Goal: Task Accomplishment & Management: Manage account settings

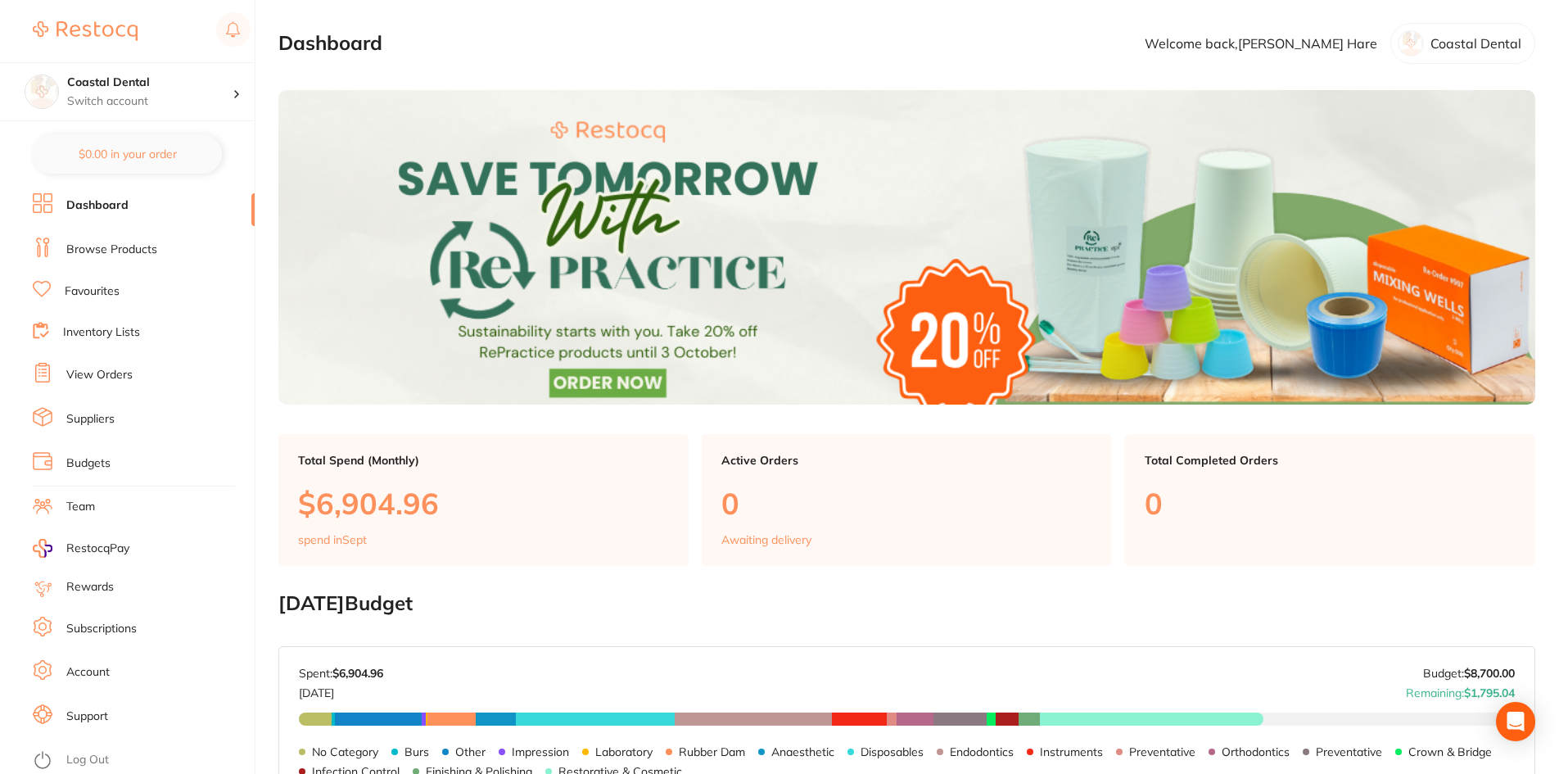
click at [81, 370] on link "View Orders" at bounding box center [99, 374] width 67 height 16
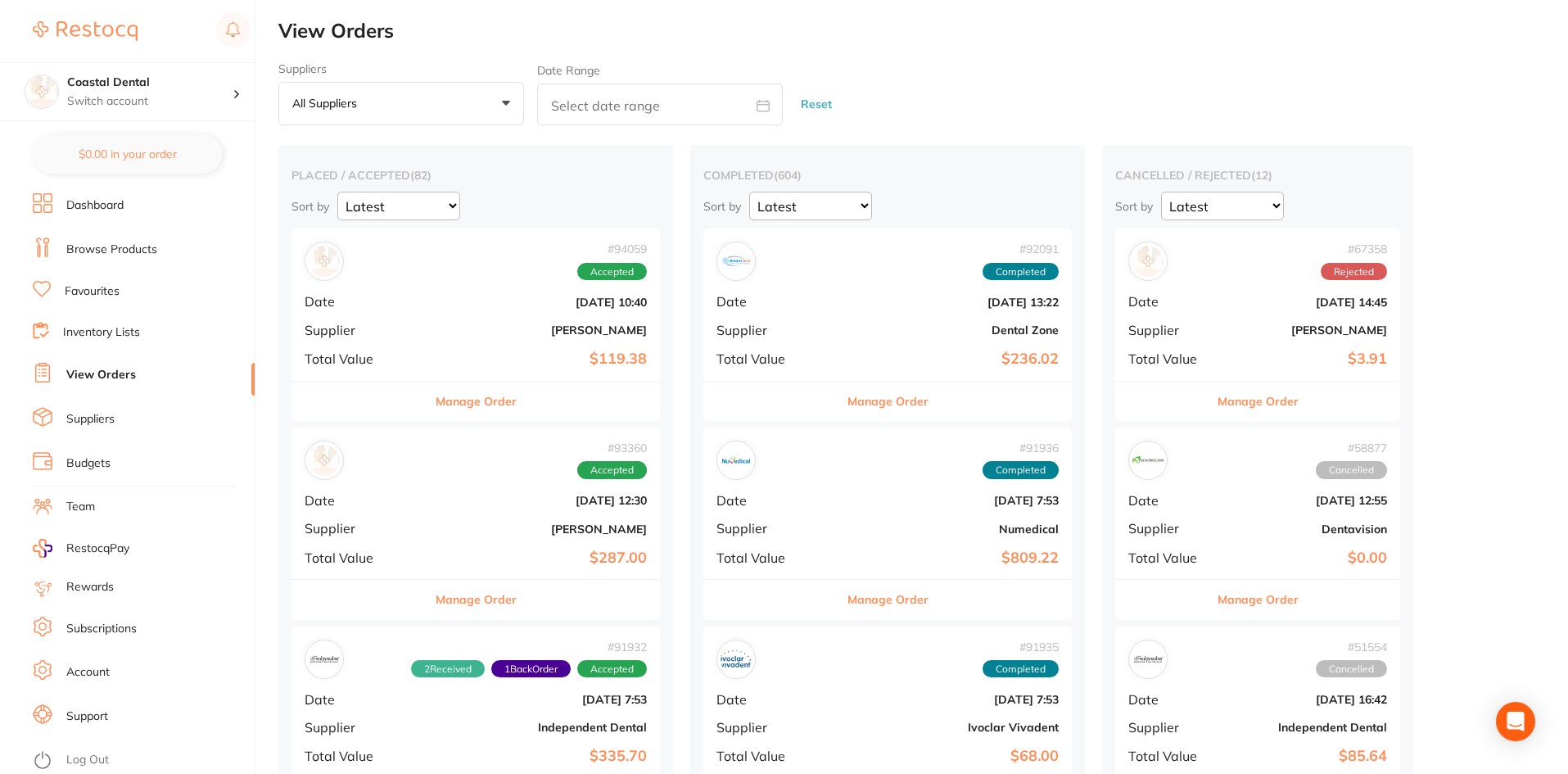
click at [446, 404] on button "Manage Order" at bounding box center [476, 402] width 81 height 39
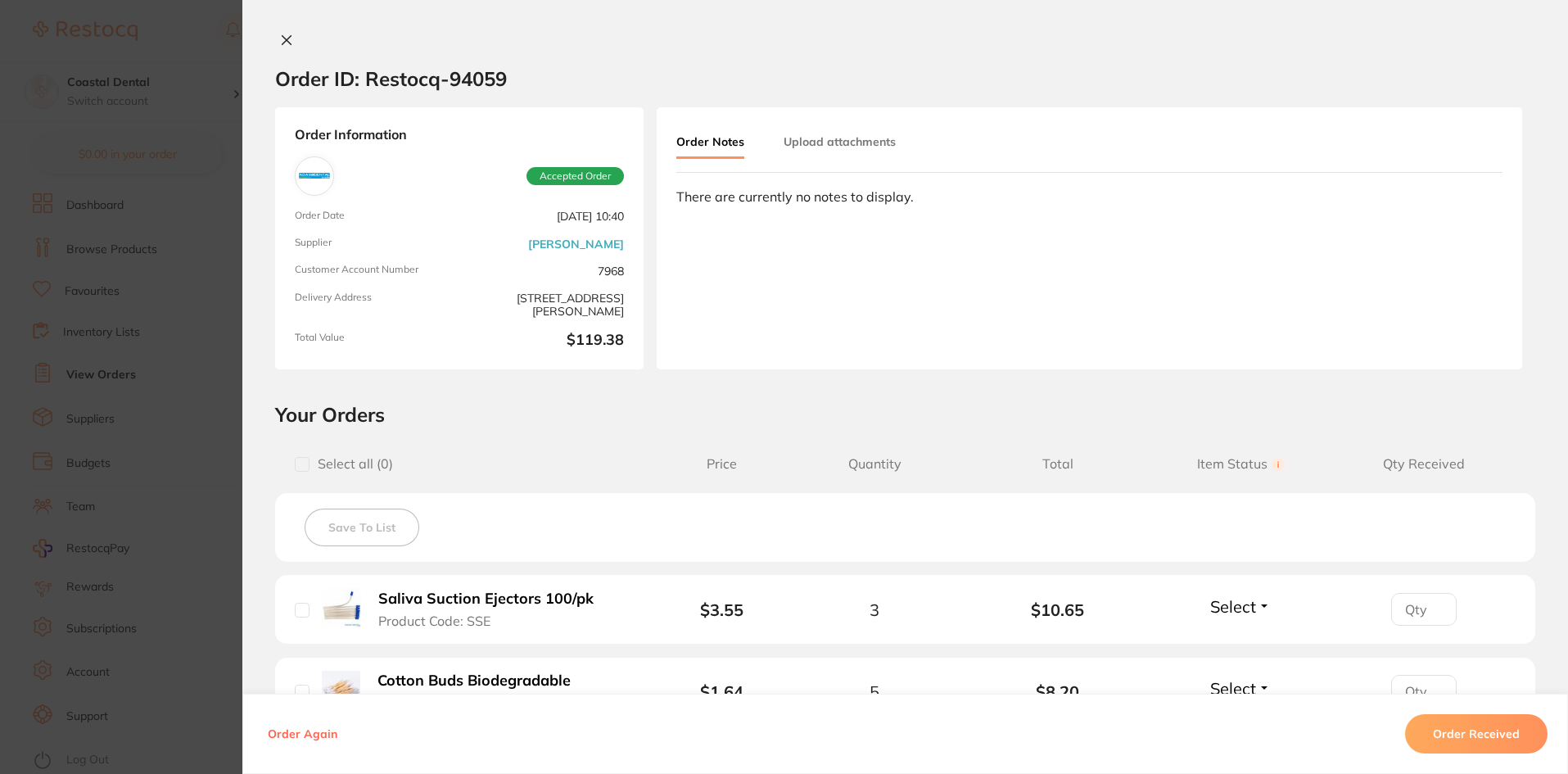
click at [283, 42] on icon at bounding box center [286, 40] width 13 height 13
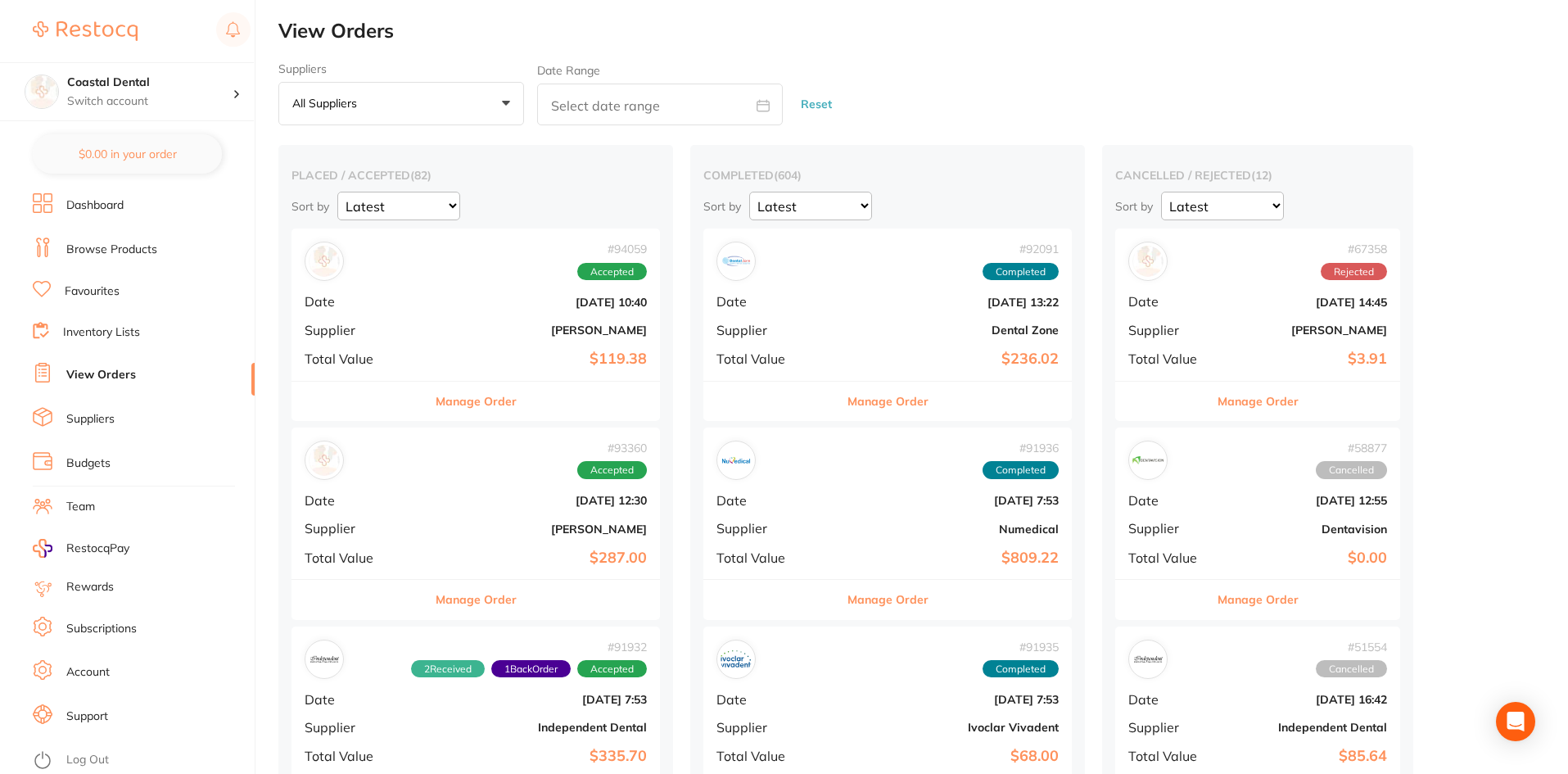
click at [473, 606] on button "Manage Order" at bounding box center [476, 599] width 81 height 39
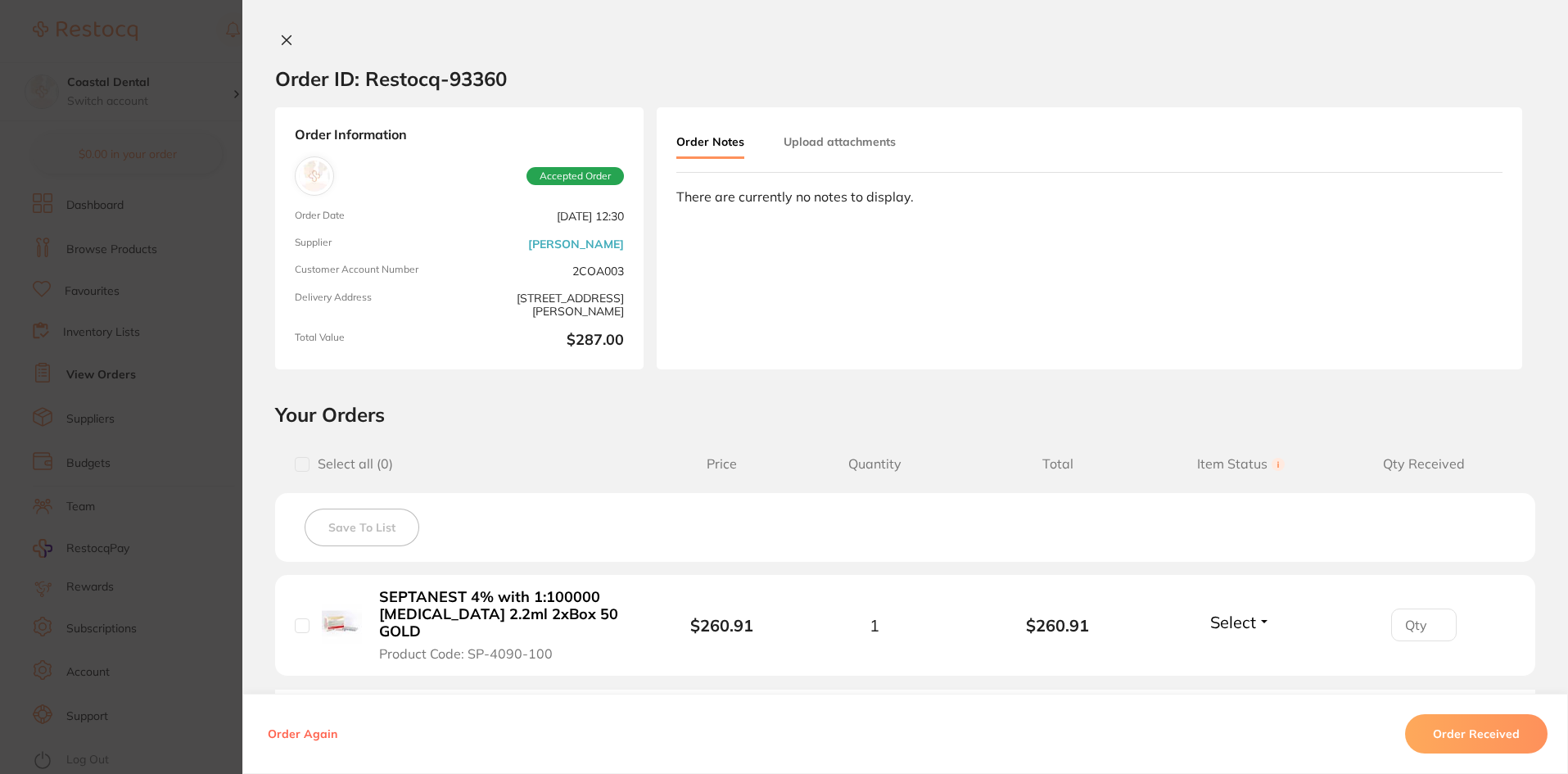
scroll to position [164, 0]
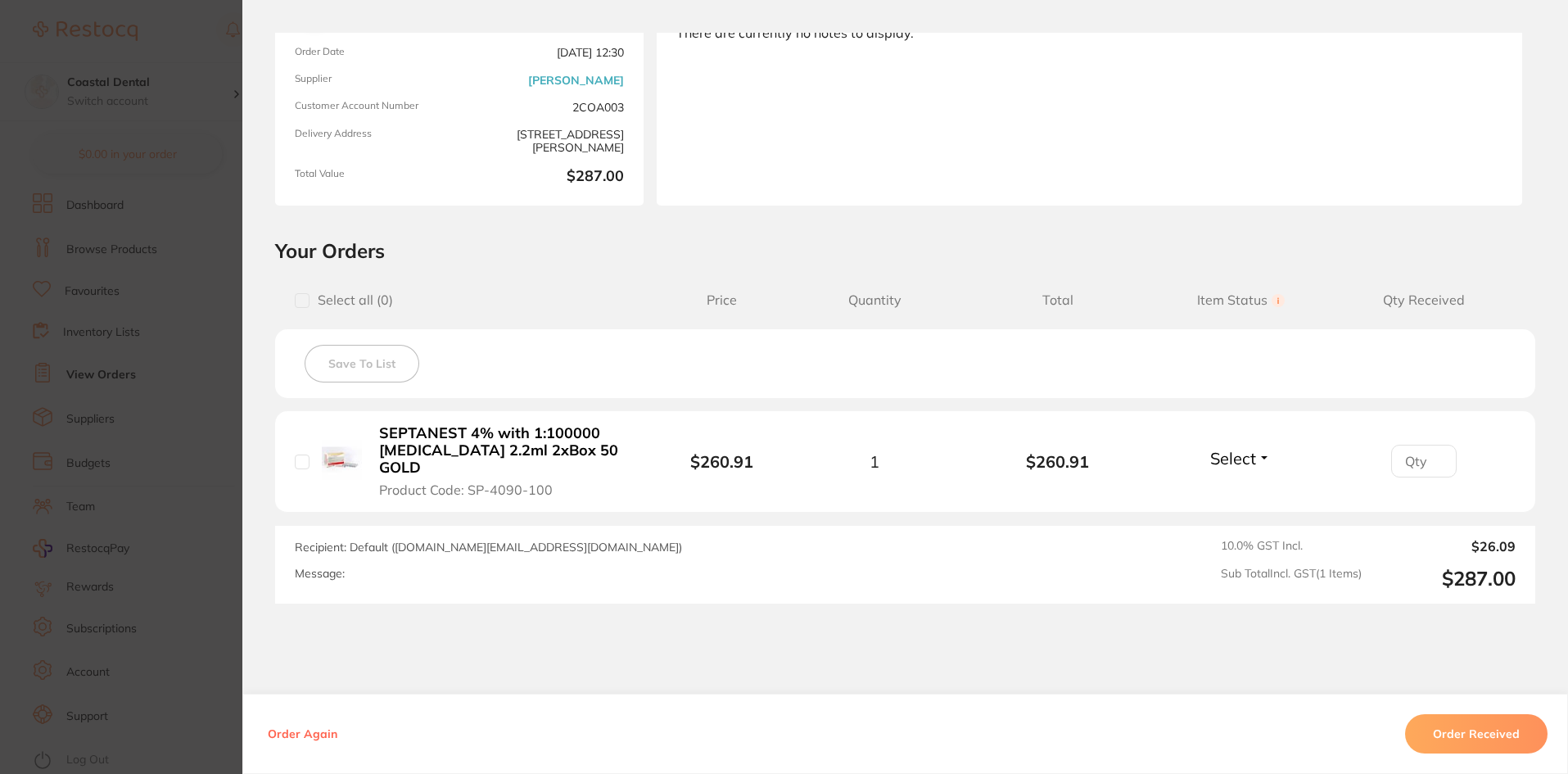
click at [1260, 449] on button "Select" at bounding box center [1241, 458] width 70 height 21
click at [1240, 489] on span "Received" at bounding box center [1241, 493] width 42 height 12
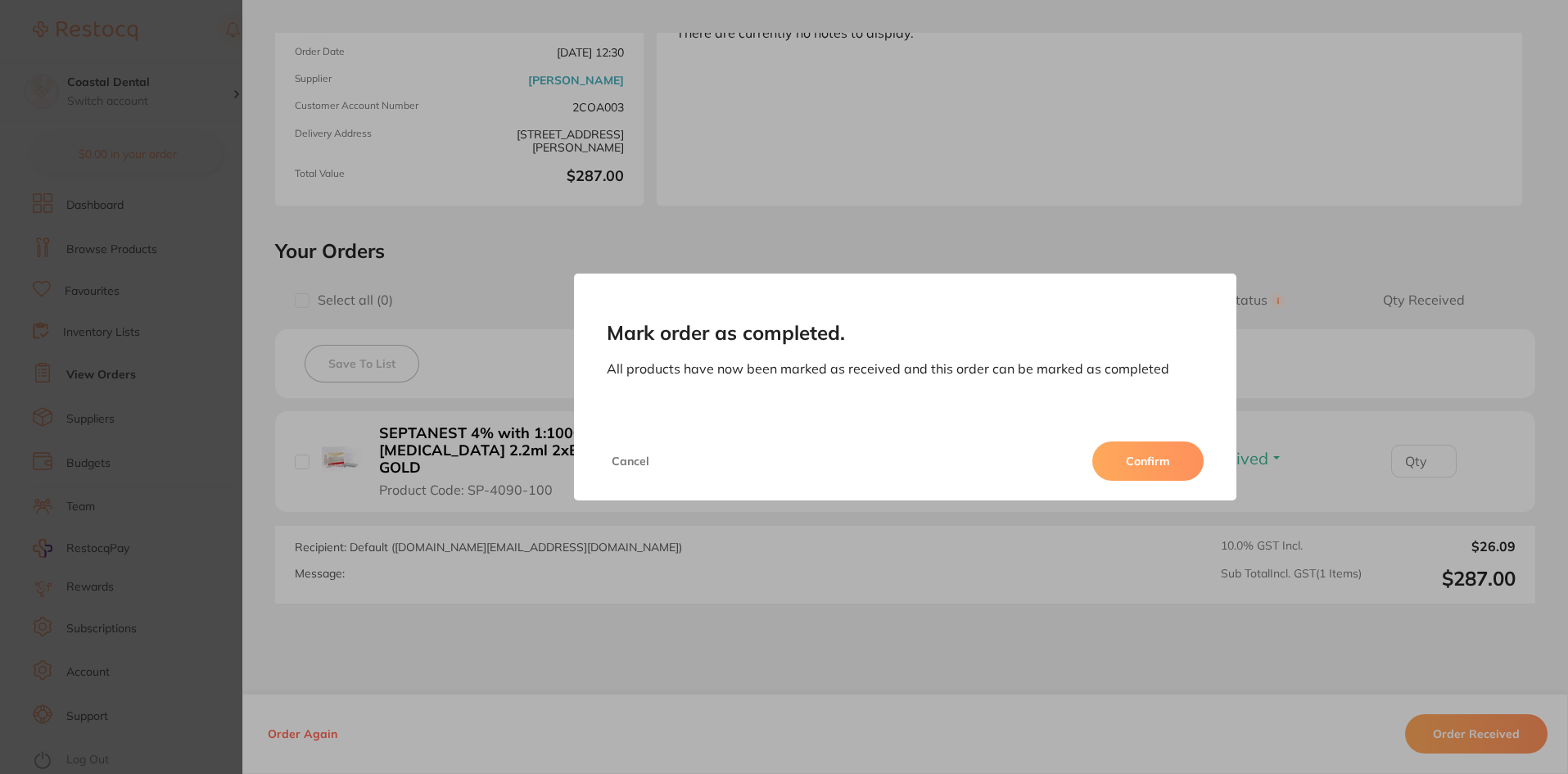
click at [1144, 463] on button "Confirm" at bounding box center [1148, 461] width 112 height 39
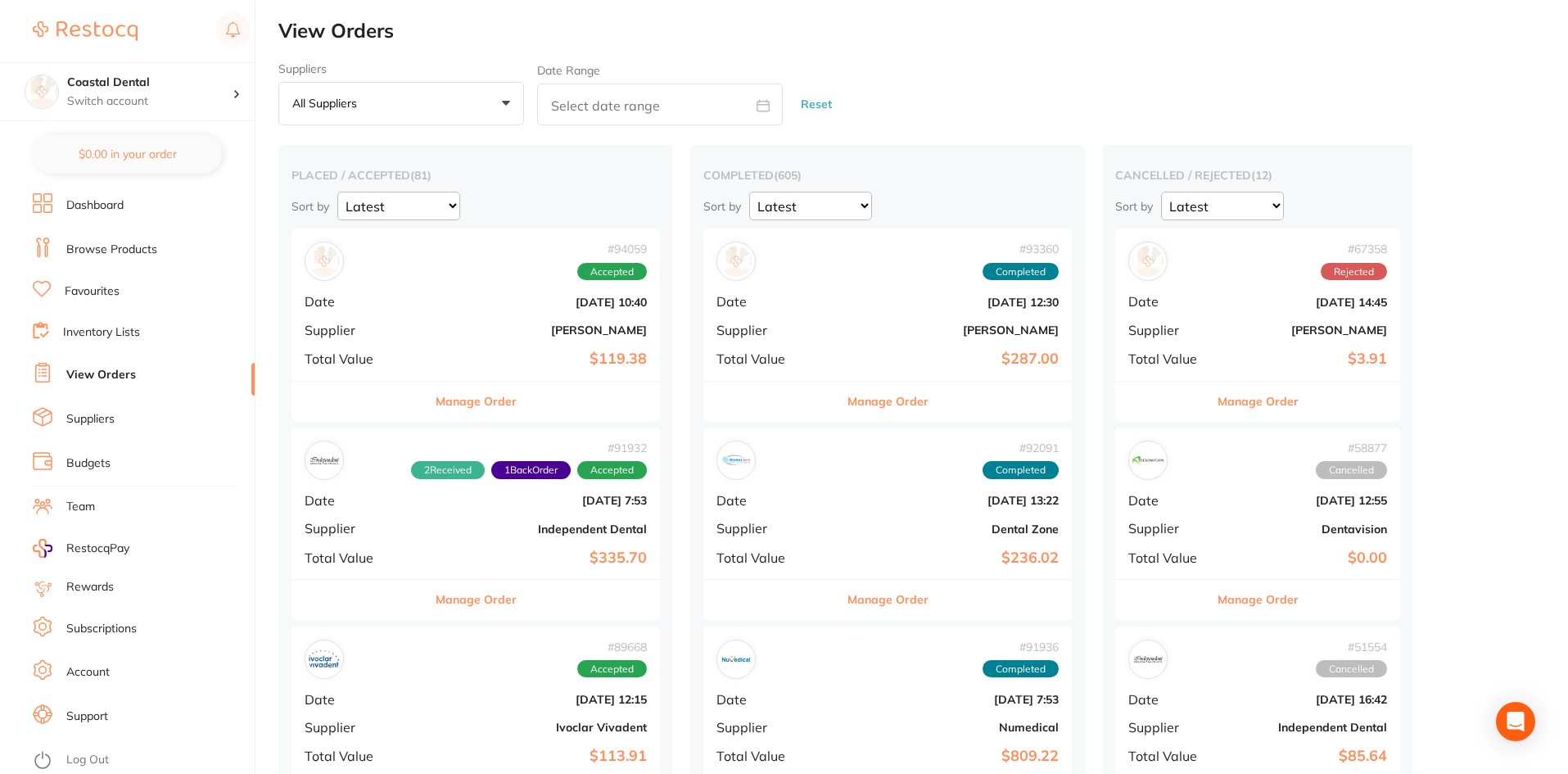
click at [478, 409] on button "Manage Order" at bounding box center [476, 402] width 81 height 39
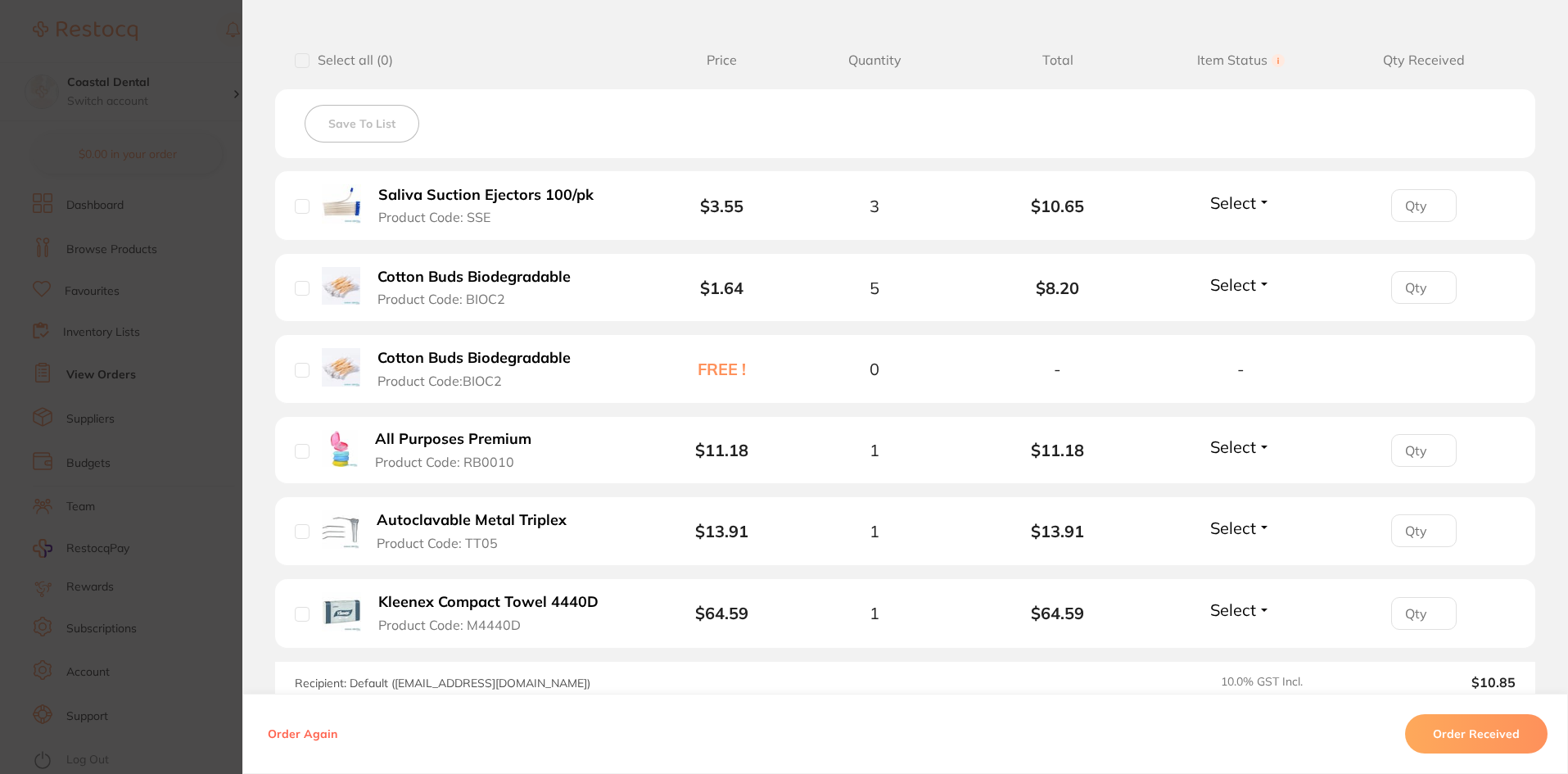
scroll to position [409, 0]
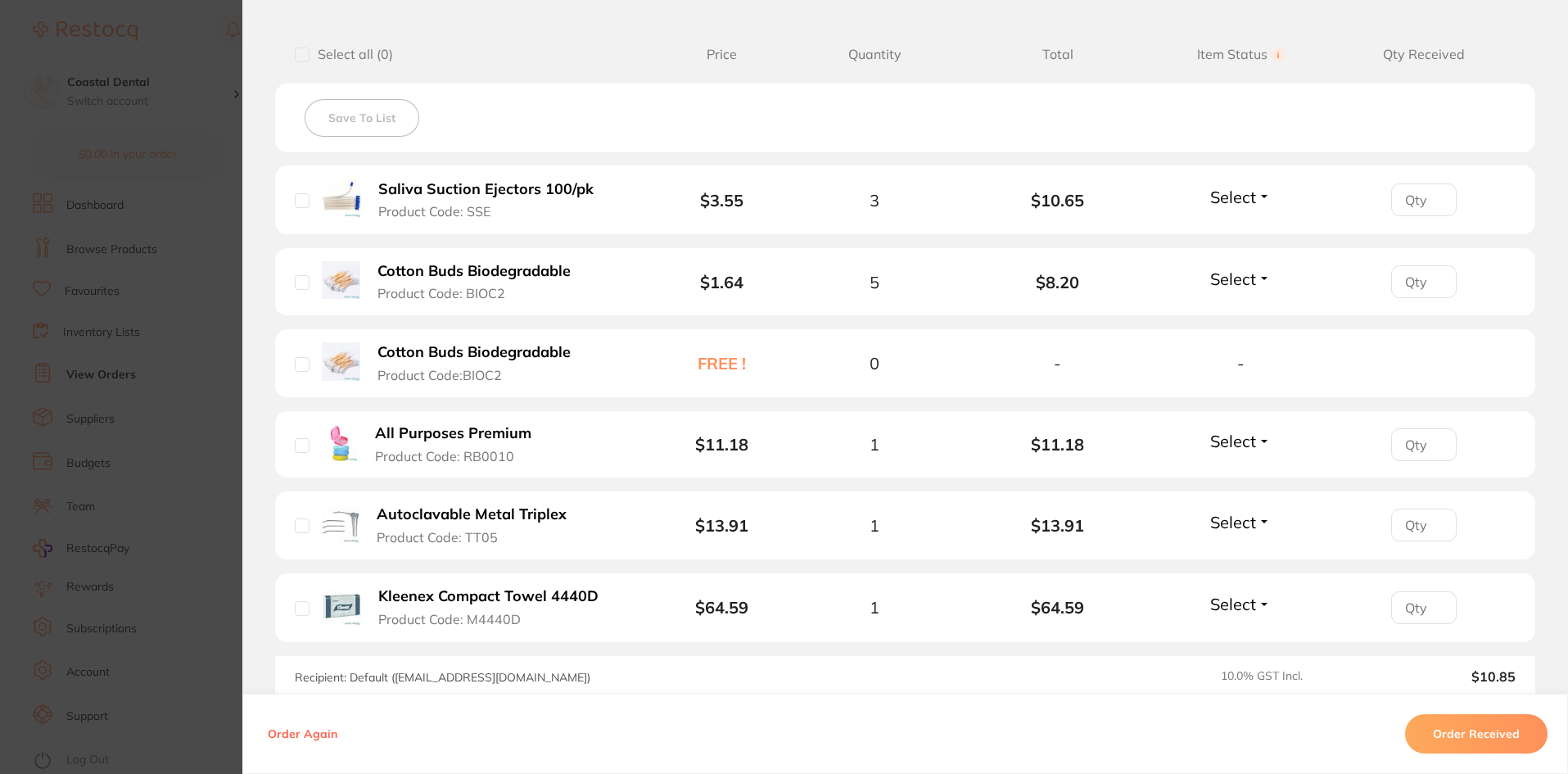
click at [1262, 197] on button "Select" at bounding box center [1241, 197] width 70 height 21
click at [1252, 231] on span "Received" at bounding box center [1241, 232] width 42 height 12
click at [1258, 277] on button "Select" at bounding box center [1241, 279] width 70 height 21
click at [1243, 310] on span "Received" at bounding box center [1241, 313] width 42 height 12
click at [1257, 441] on button "Select" at bounding box center [1241, 441] width 70 height 21
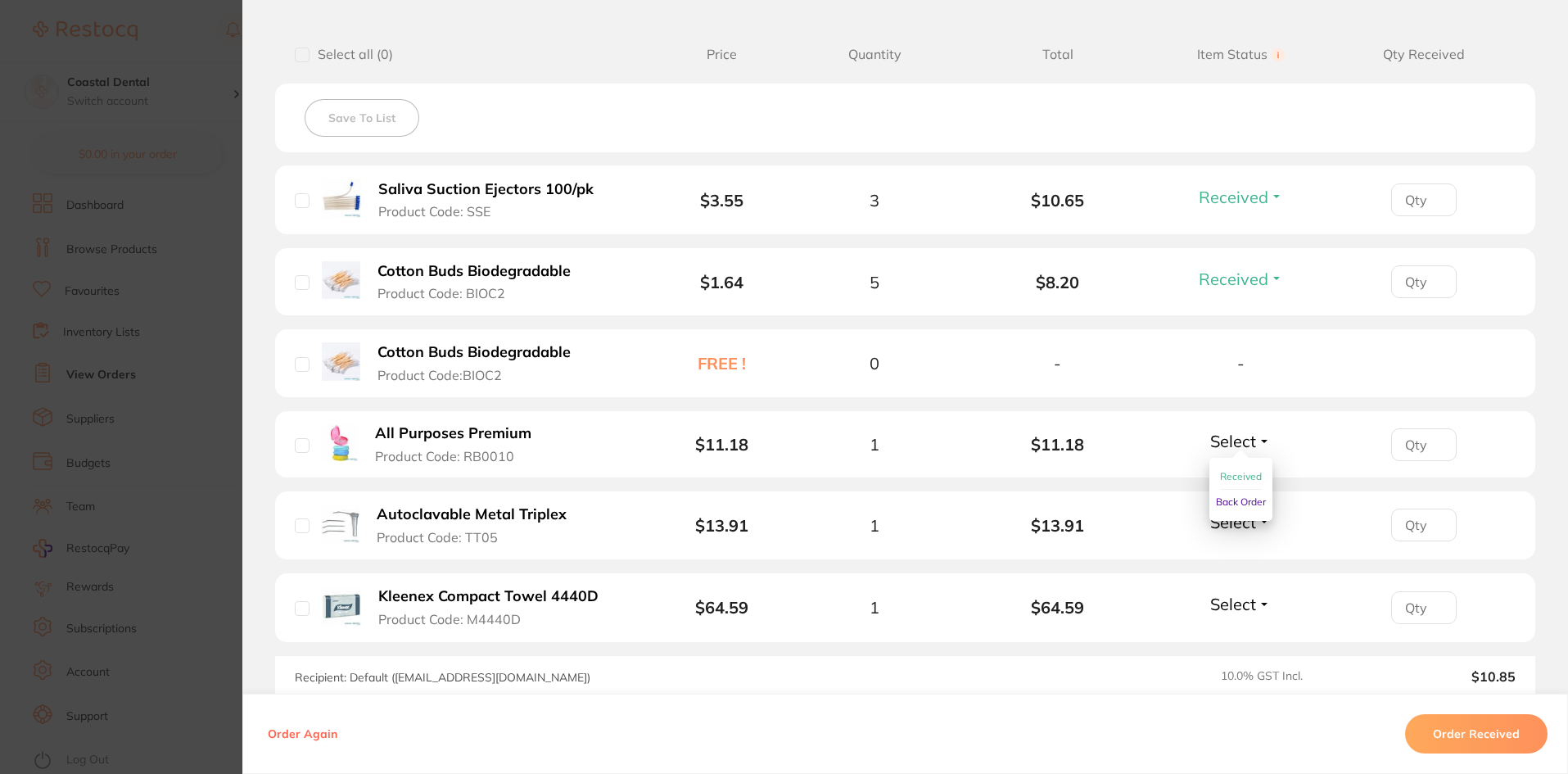
click at [1255, 480] on span "Received" at bounding box center [1241, 476] width 42 height 12
click at [1259, 518] on button "Select" at bounding box center [1241, 522] width 70 height 21
click at [1243, 557] on span "Received" at bounding box center [1241, 556] width 42 height 12
click at [1259, 609] on button "Select" at bounding box center [1241, 604] width 70 height 21
click at [1241, 639] on span "Received" at bounding box center [1241, 639] width 42 height 12
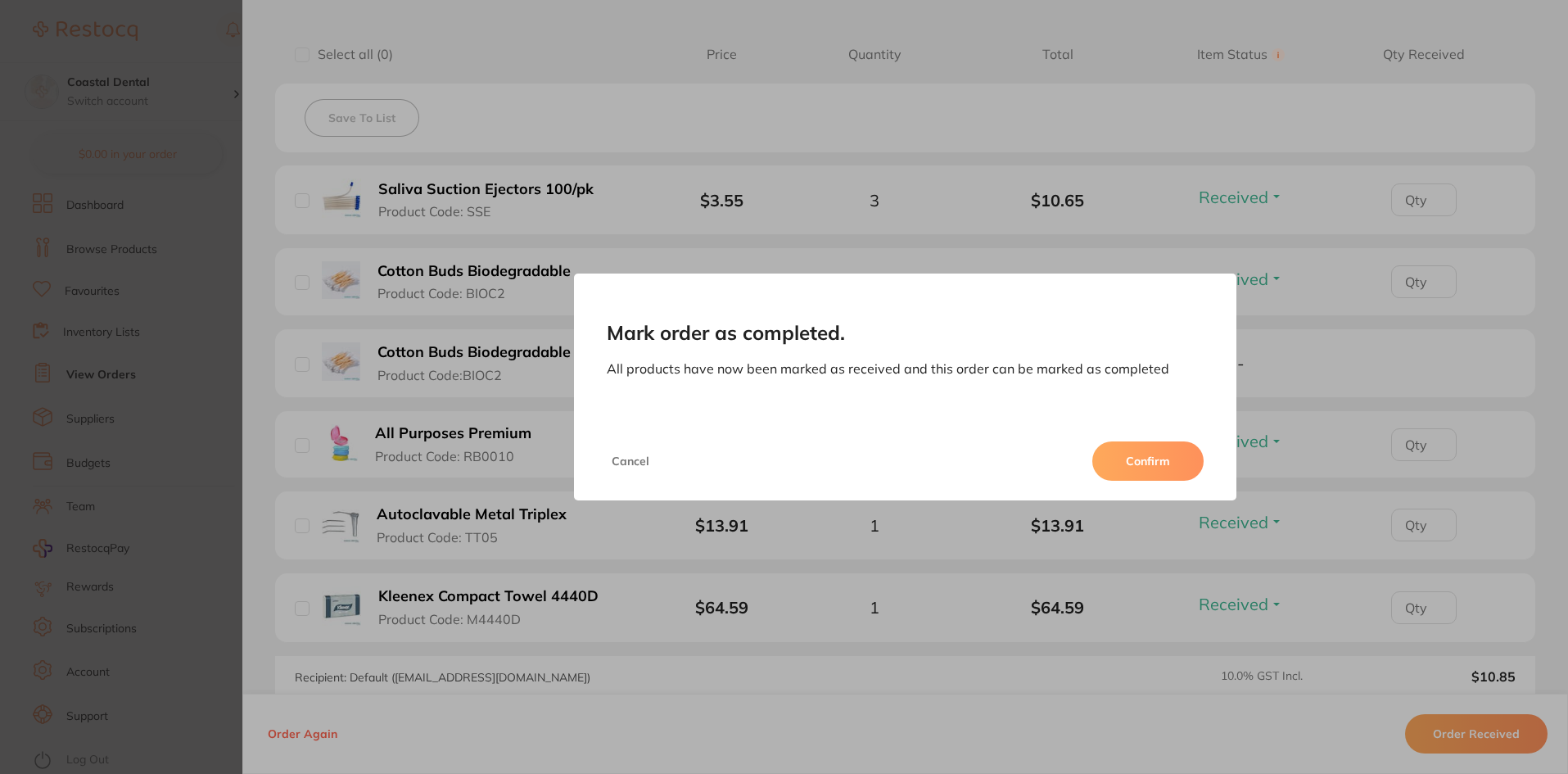
click at [1133, 465] on button "Confirm" at bounding box center [1148, 461] width 112 height 39
